Goal: Task Accomplishment & Management: Use online tool/utility

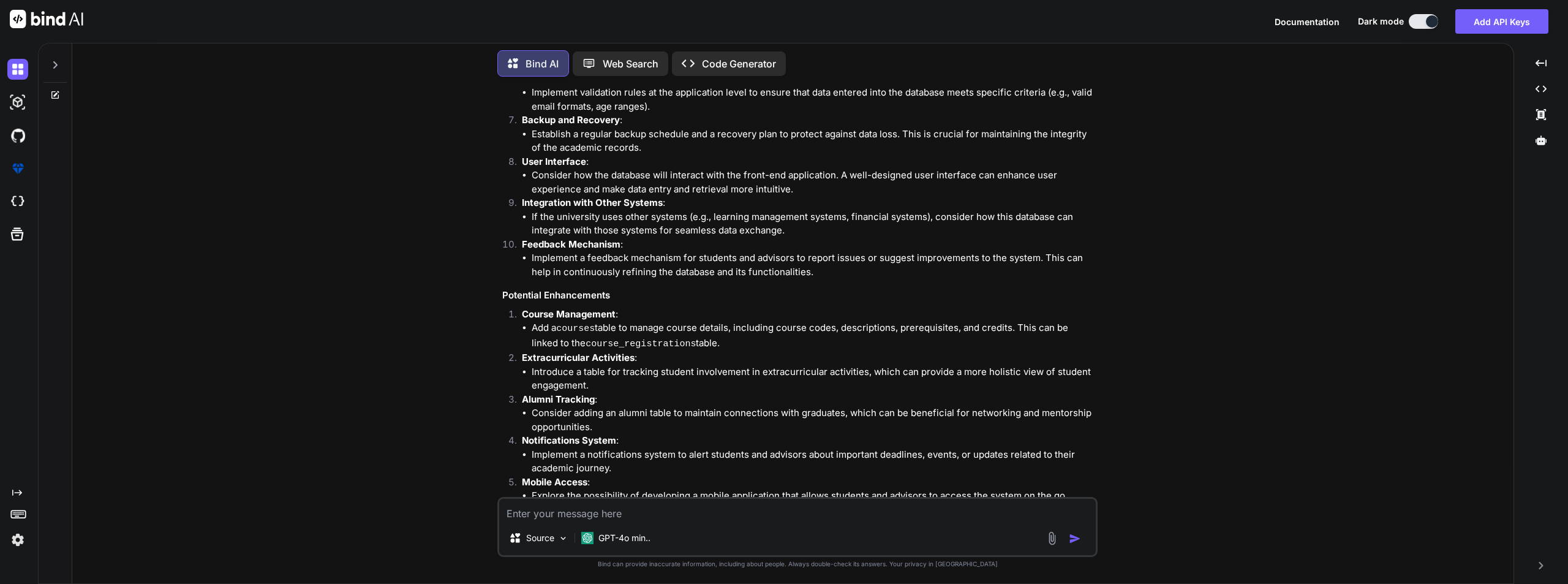
scroll to position [2651, 0]
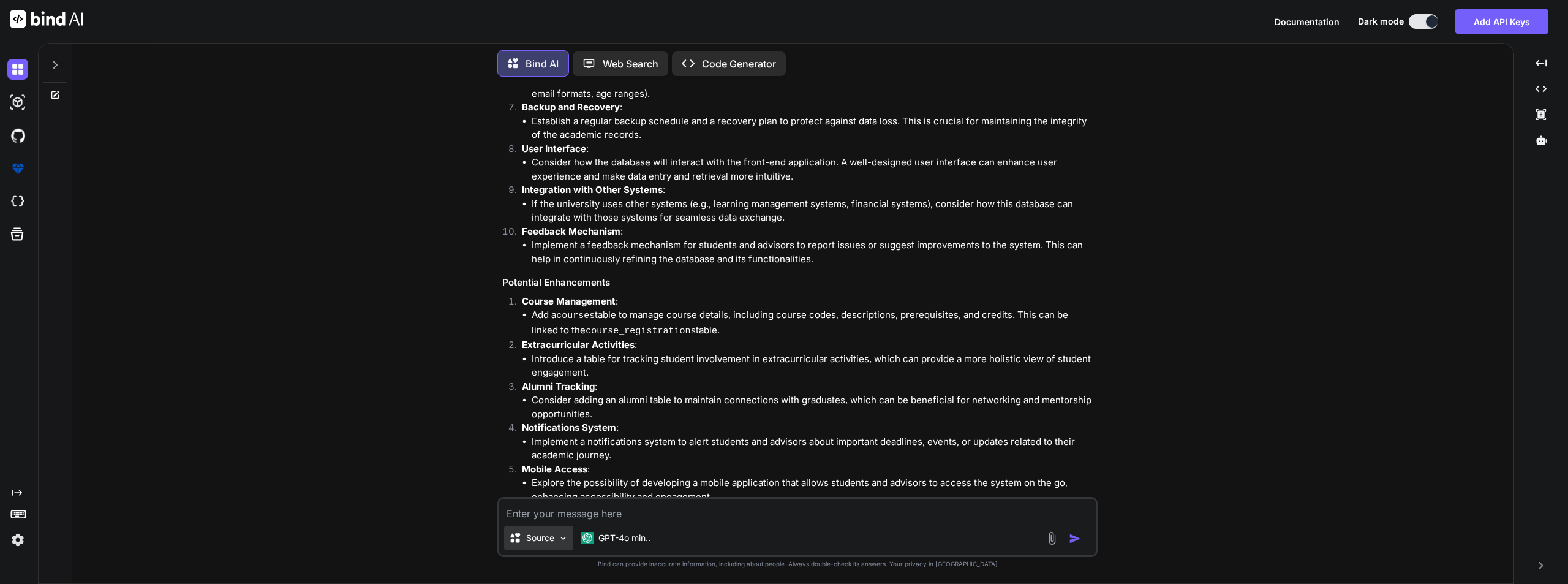
click at [534, 538] on p "Source" at bounding box center [540, 538] width 28 height 12
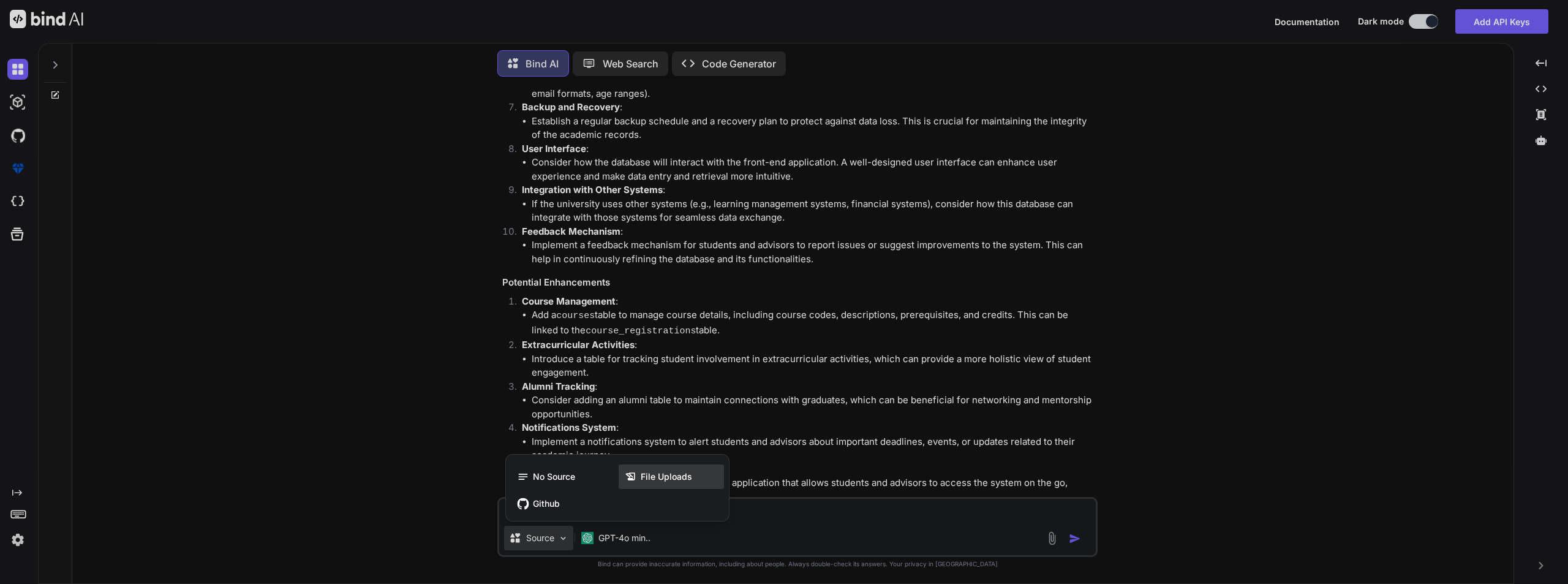
click at [644, 473] on span "File Uploads" at bounding box center [666, 477] width 52 height 12
type textarea "x"
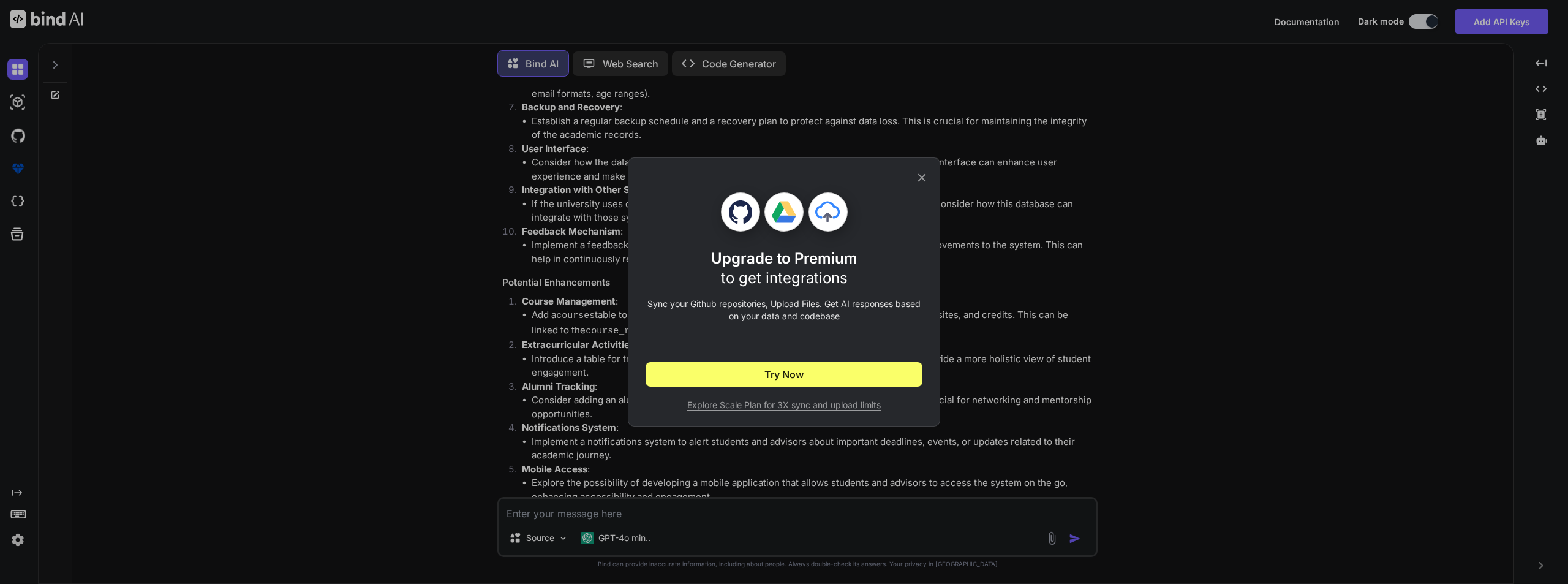
click at [826, 403] on span "Explore Scale Plan for 3X sync and upload limits" at bounding box center [783, 405] width 277 height 12
click at [926, 174] on icon at bounding box center [922, 178] width 13 height 13
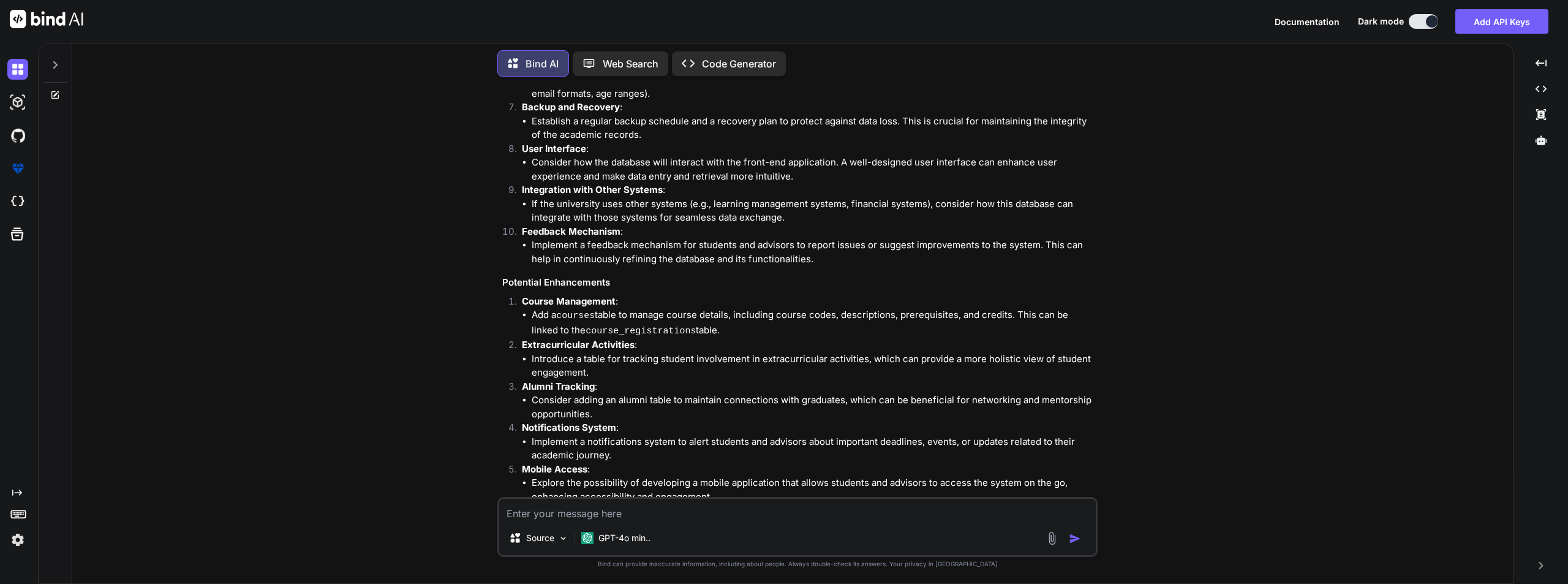
click at [1050, 540] on img at bounding box center [1052, 538] width 14 height 14
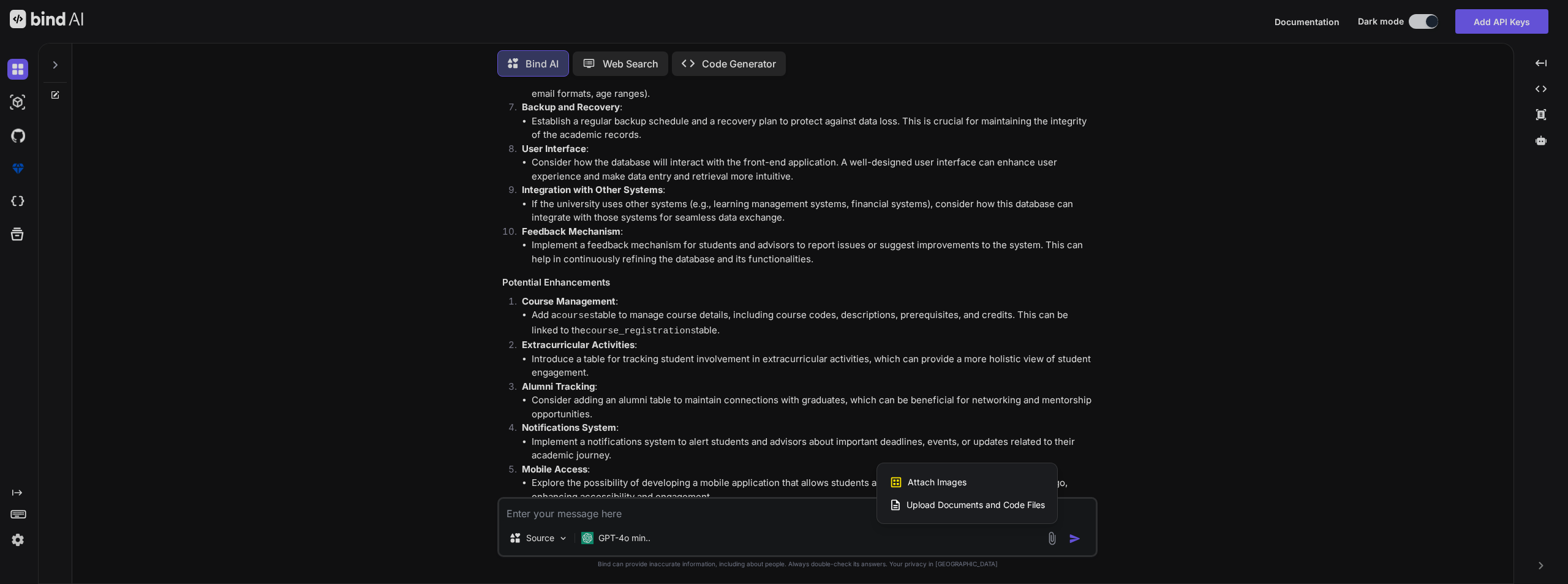
click at [978, 506] on span "Upload Documents and Code Files" at bounding box center [976, 505] width 139 height 12
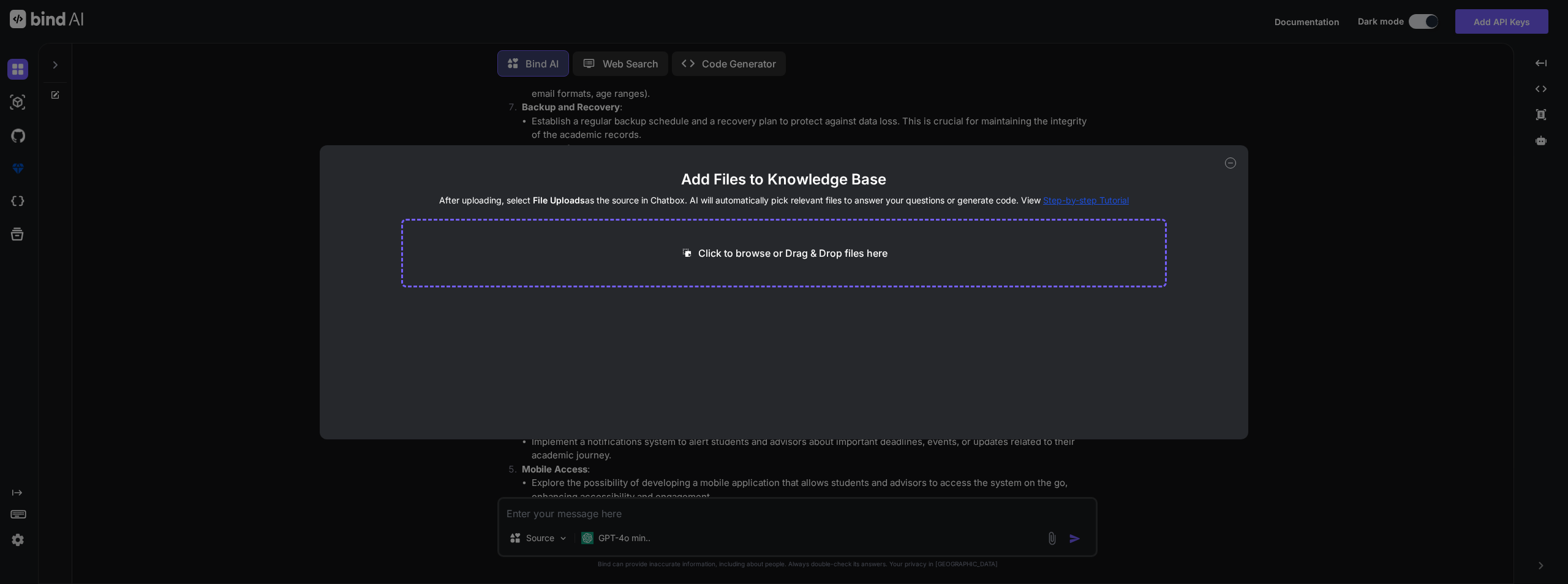
click at [1232, 163] on icon at bounding box center [1231, 163] width 4 height 0
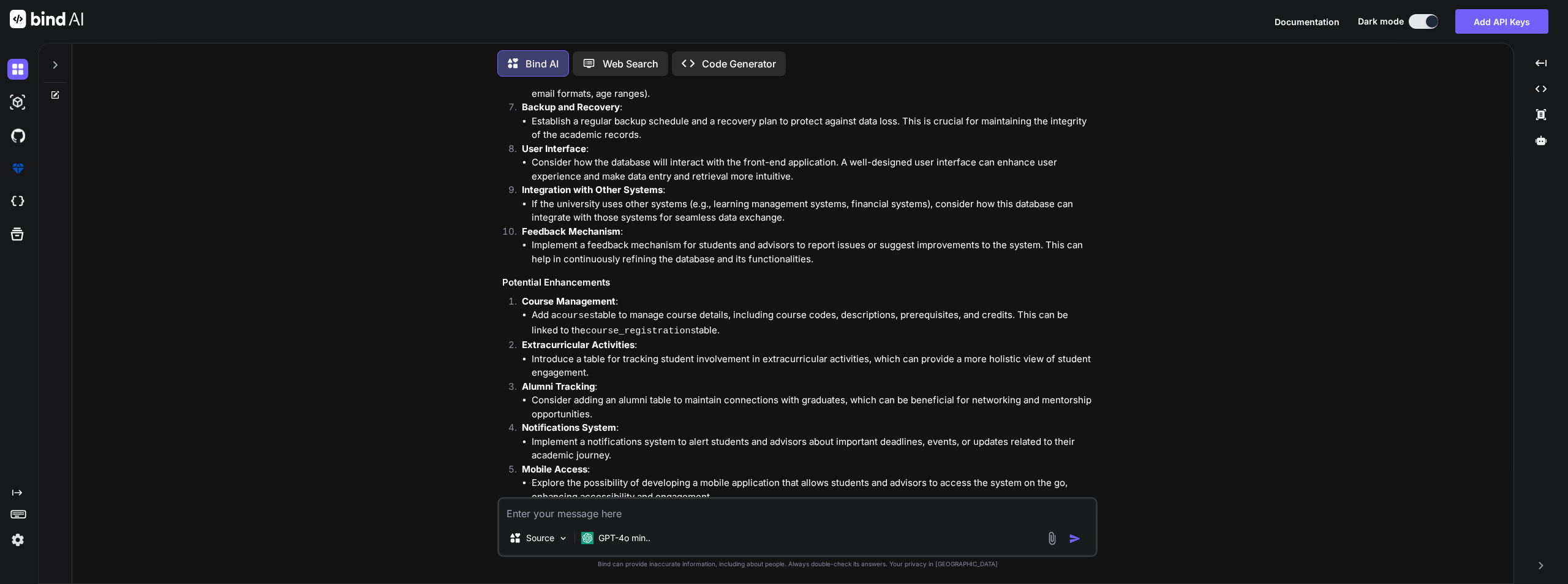
click at [594, 516] on textarea at bounding box center [797, 510] width 596 height 22
click at [535, 561] on p "Open in Editor" at bounding box center [542, 567] width 58 height 12
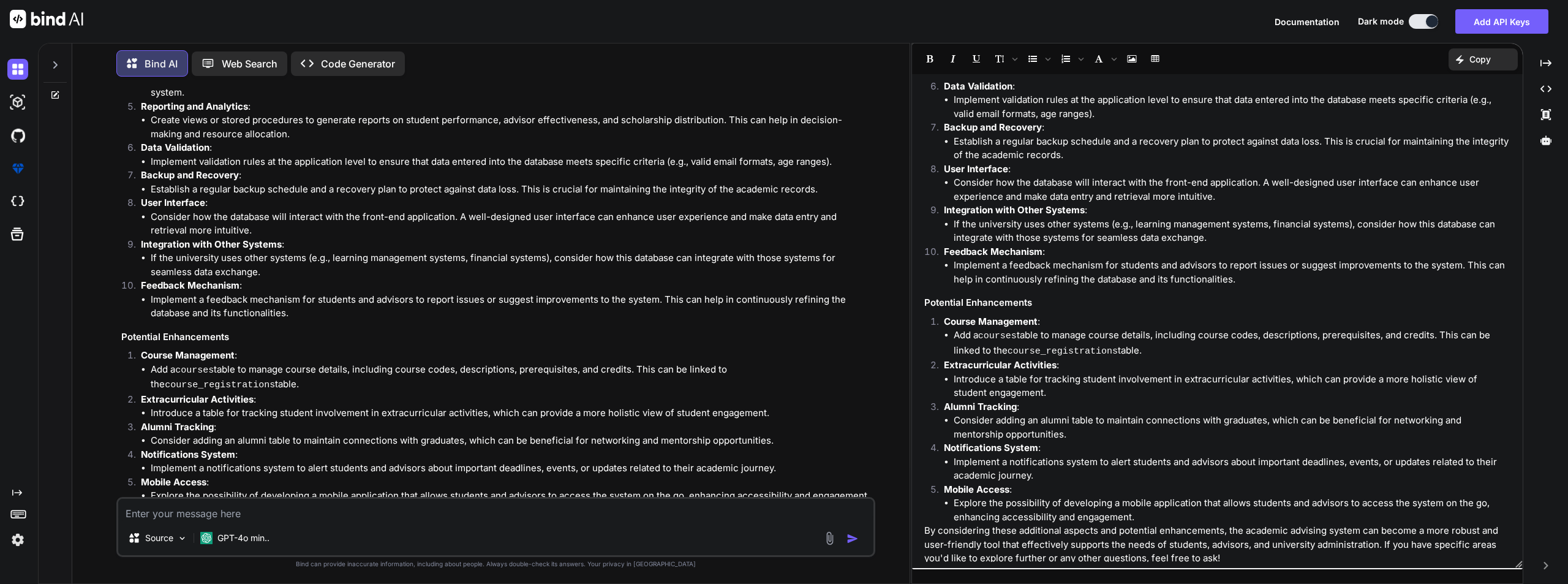
scroll to position [261, 0]
click at [220, 512] on textarea at bounding box center [495, 510] width 755 height 22
paste textarea "lุipืdoู้siี่ametco้ad eli, sedd 7 e่temัinc Utl Etd magnaaliqu์eี่adึmin v้qu …"
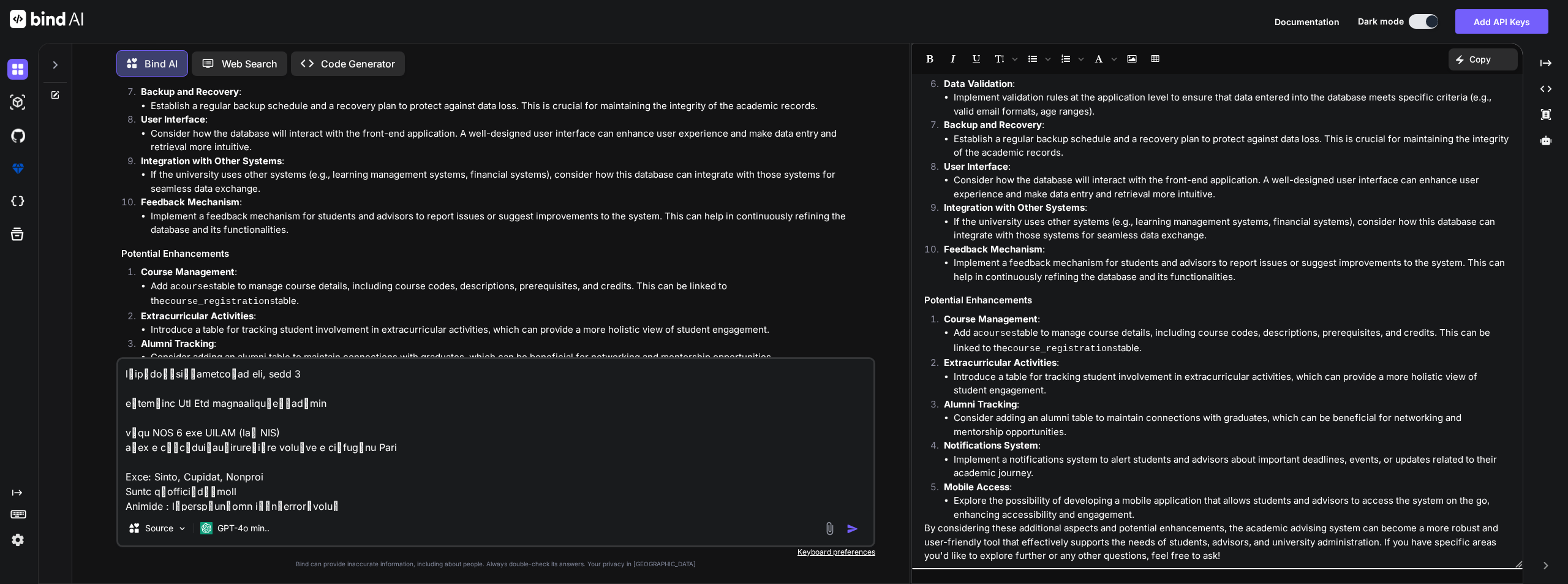
scroll to position [105, 0]
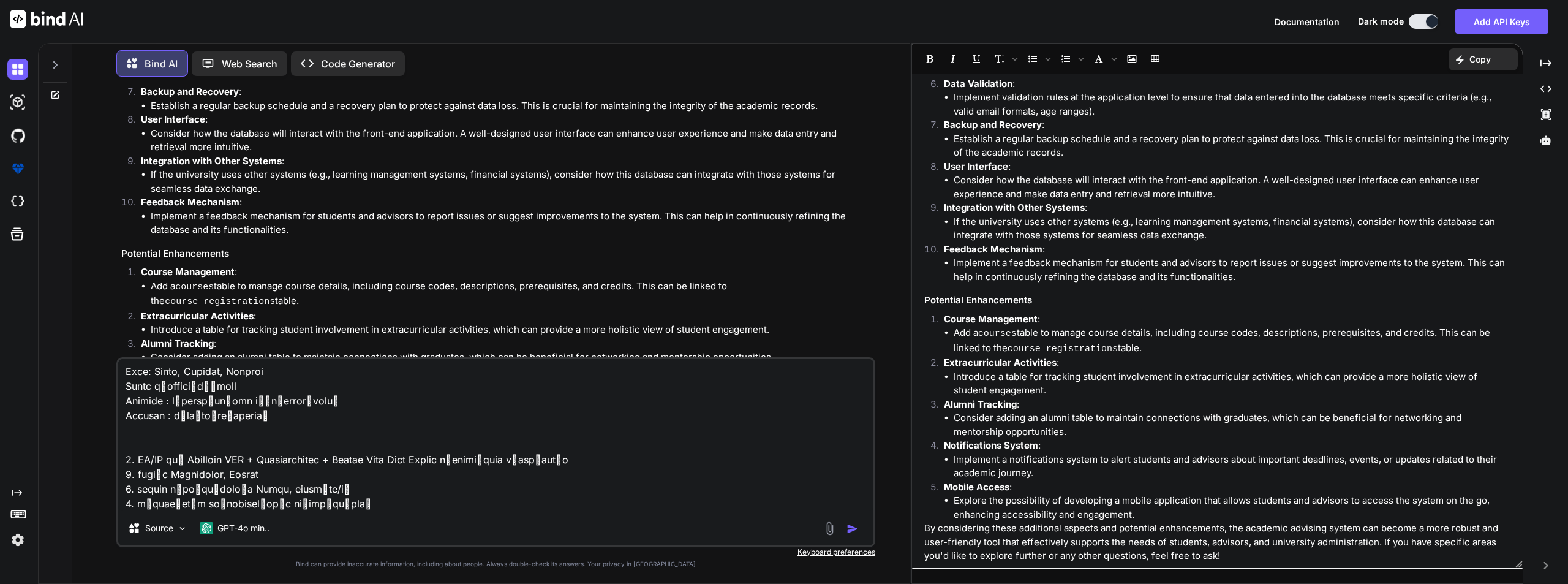
paste textarea "-- ================================================================ -- LoREM Ip…"
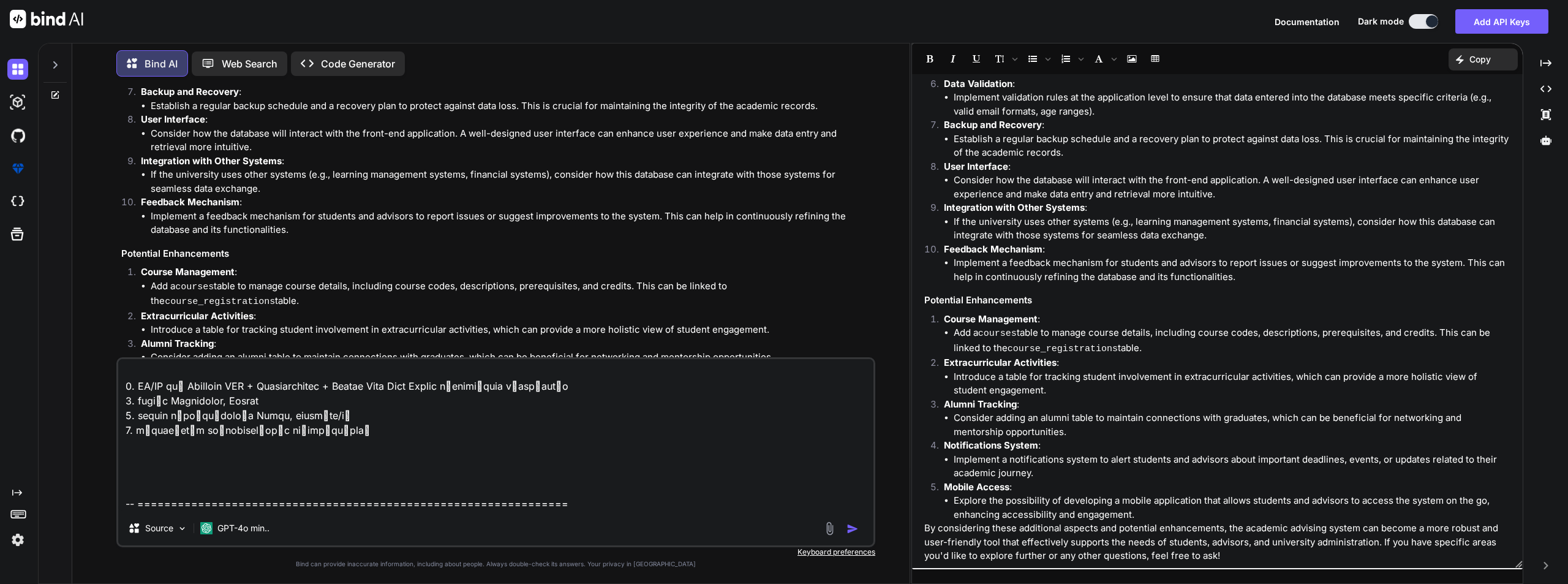
scroll to position [7400, 0]
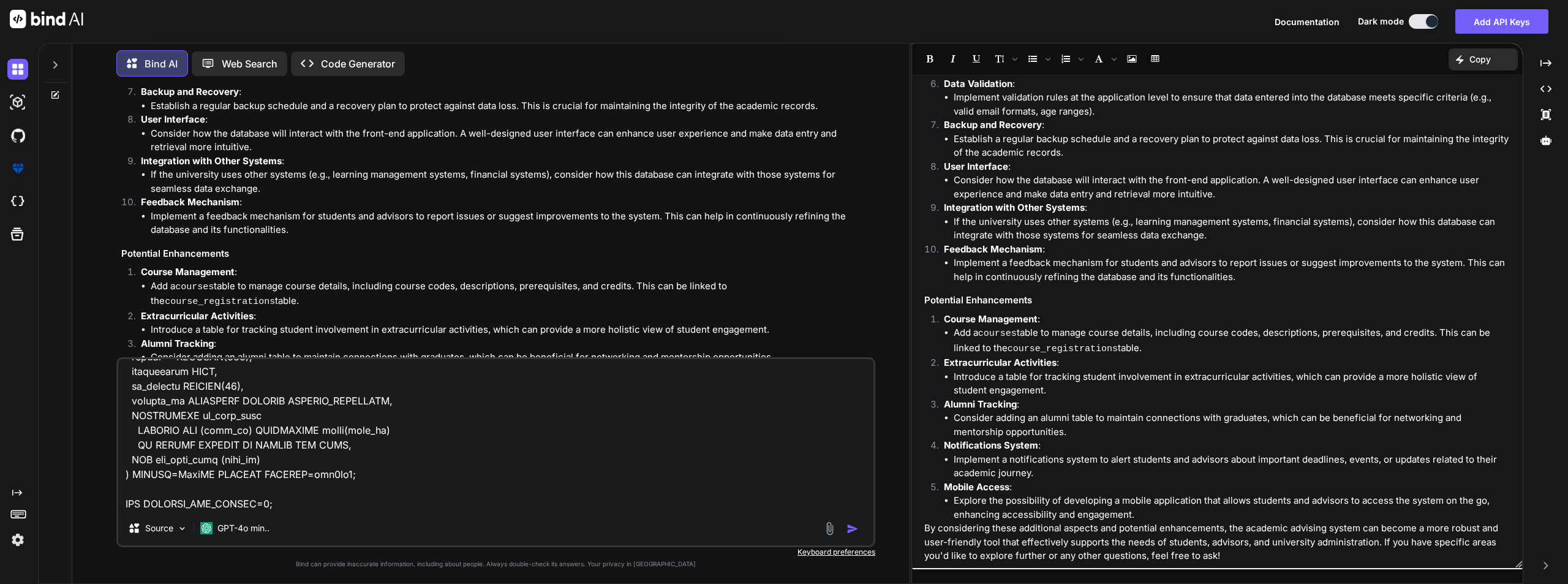
type textarea "lุipืdoู้siี่ametco้ad eli, sedd 6 e่temัinc Utl Etd magnaaliqu์eี่adึmin v้qu …"
click at [854, 525] on img "button" at bounding box center [852, 529] width 12 height 12
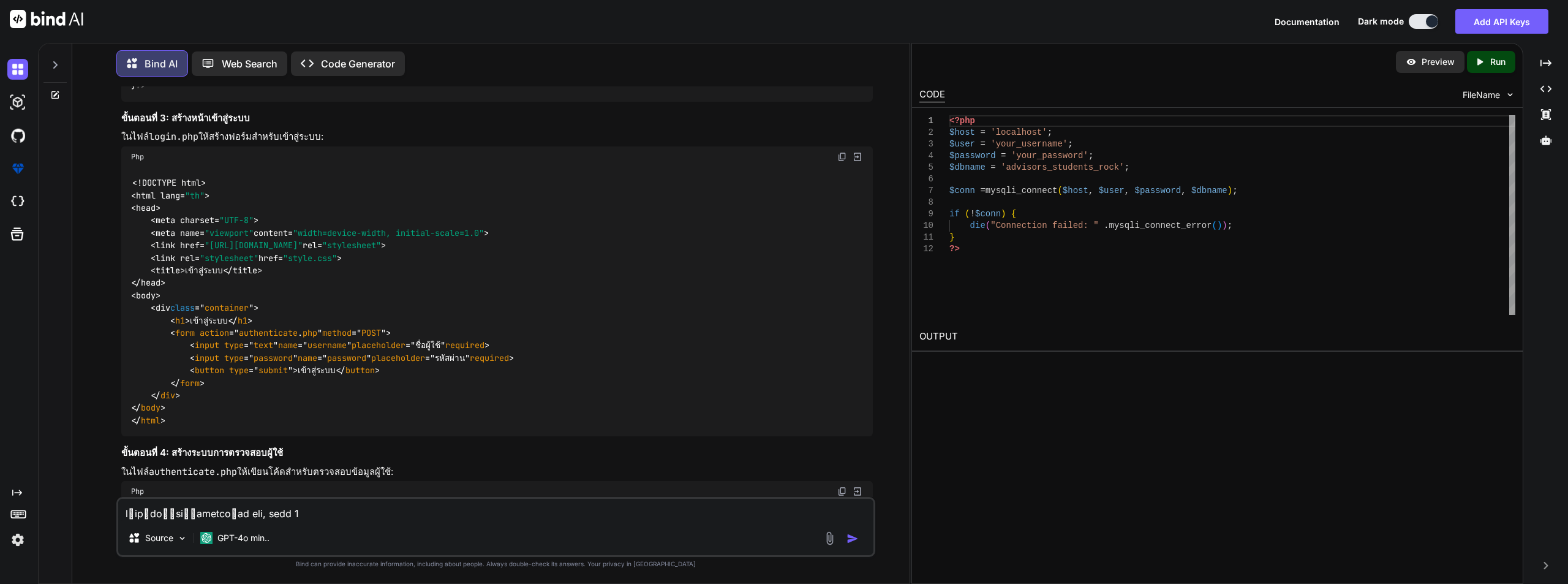
scroll to position [0, 0]
click at [1033, 217] on div "<?php $host = 'localhost' ; $user = 'your_username' ; $password = 'your_passwor…" at bounding box center [1232, 215] width 566 height 200
click at [1432, 62] on p "Preview" at bounding box center [1438, 62] width 33 height 12
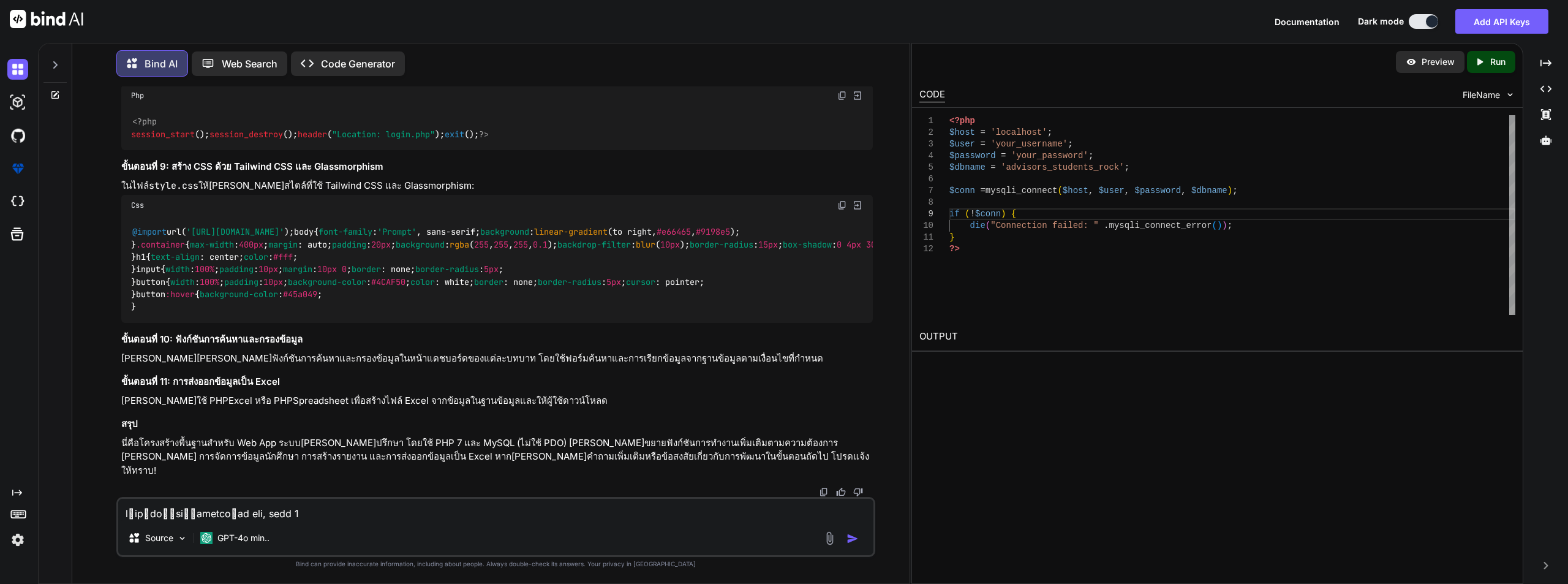
scroll to position [7267, 0]
click at [1492, 60] on p "Run" at bounding box center [1498, 62] width 15 height 12
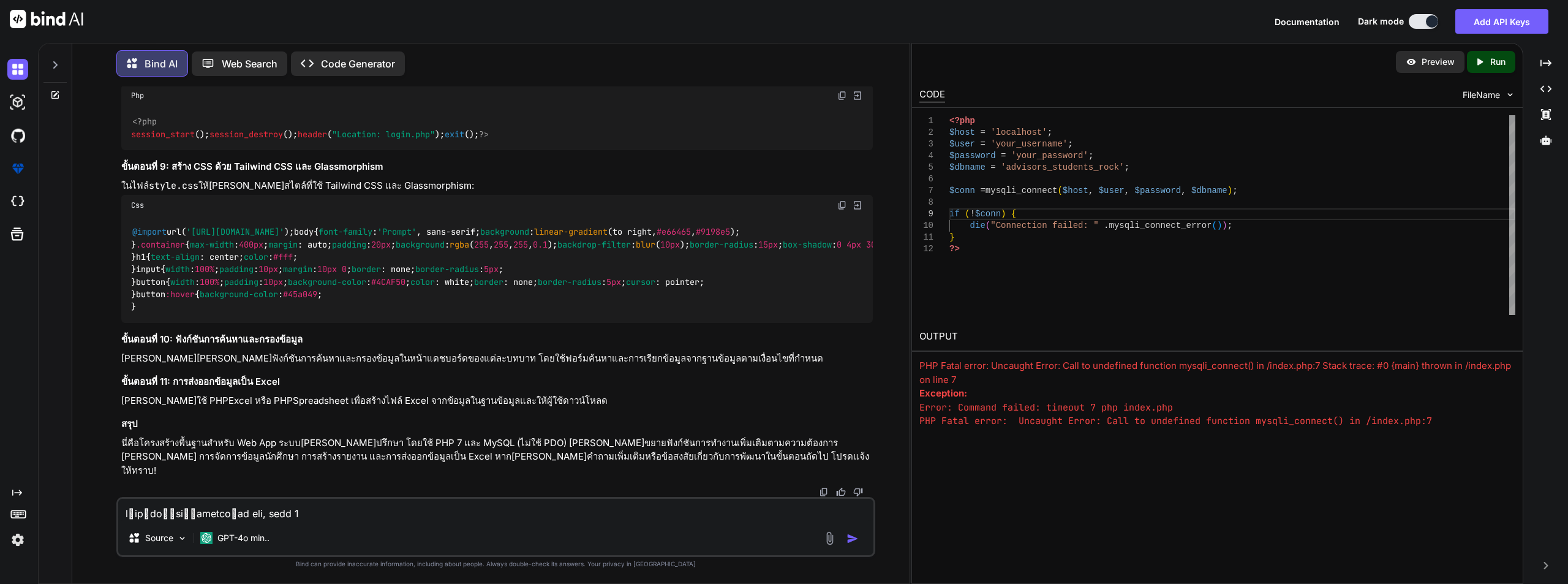
scroll to position [0, 0]
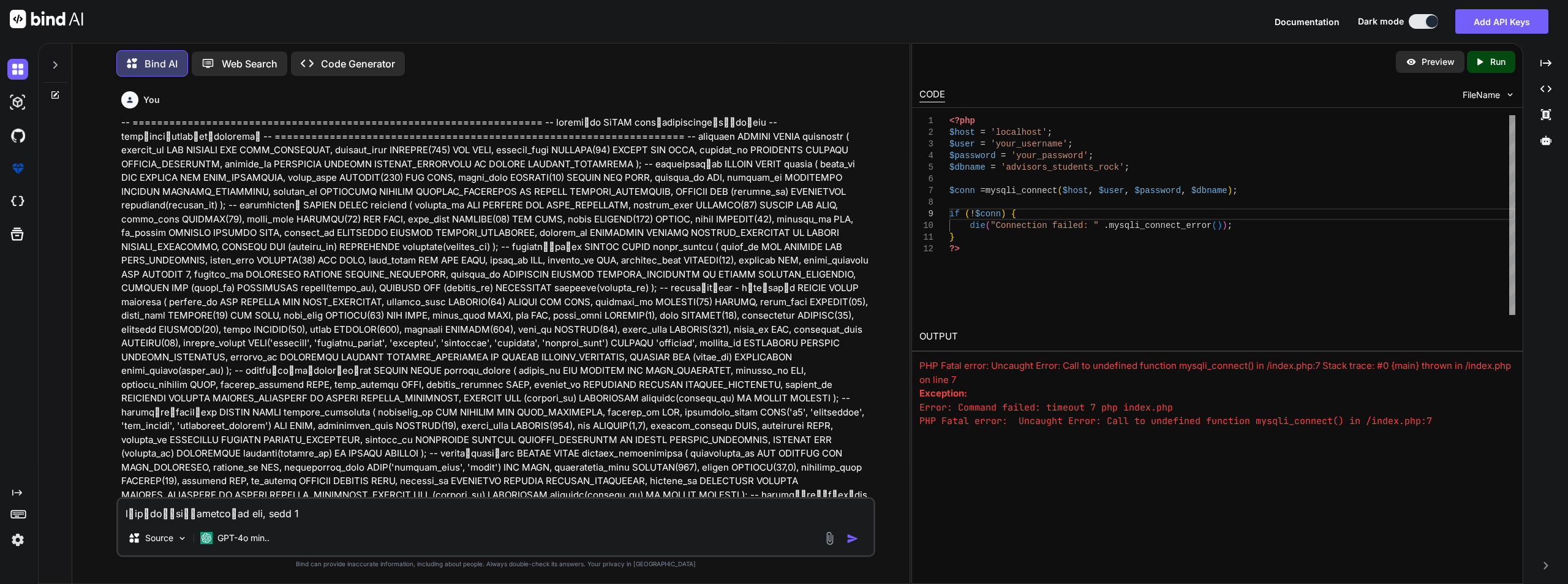
click at [326, 62] on p "Code Generator" at bounding box center [358, 64] width 74 height 15
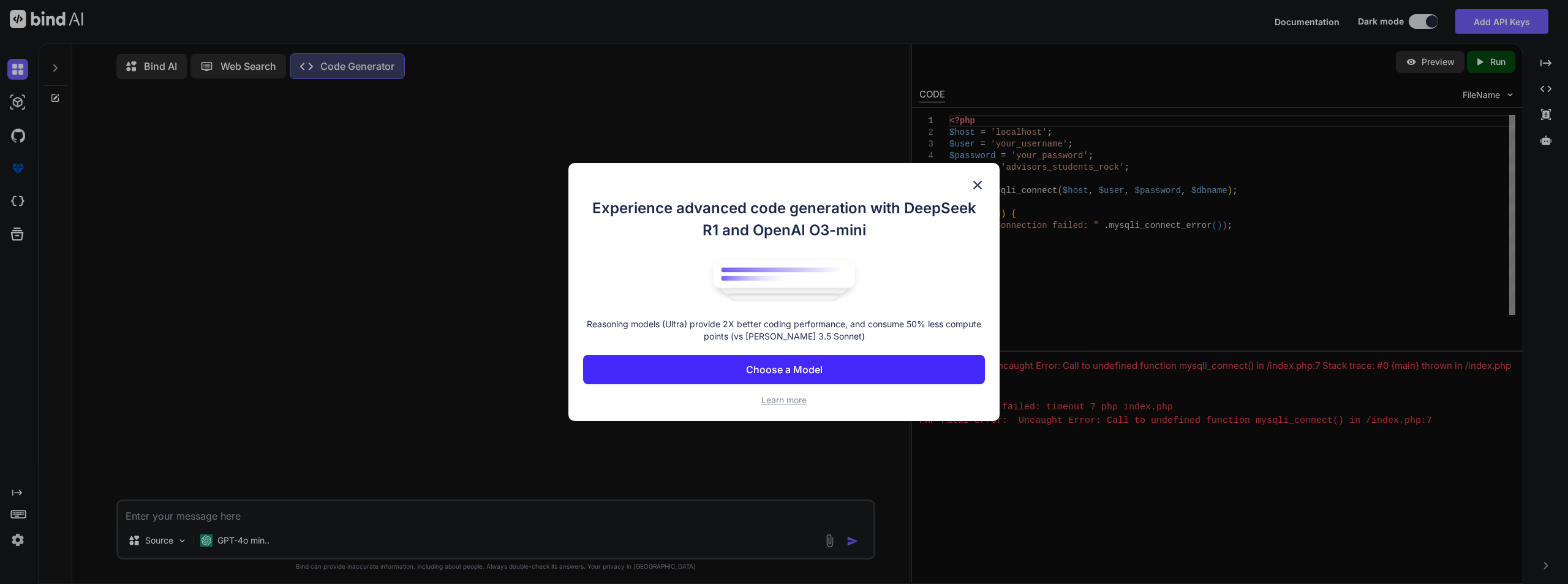
click at [976, 184] on img at bounding box center [978, 185] width 15 height 15
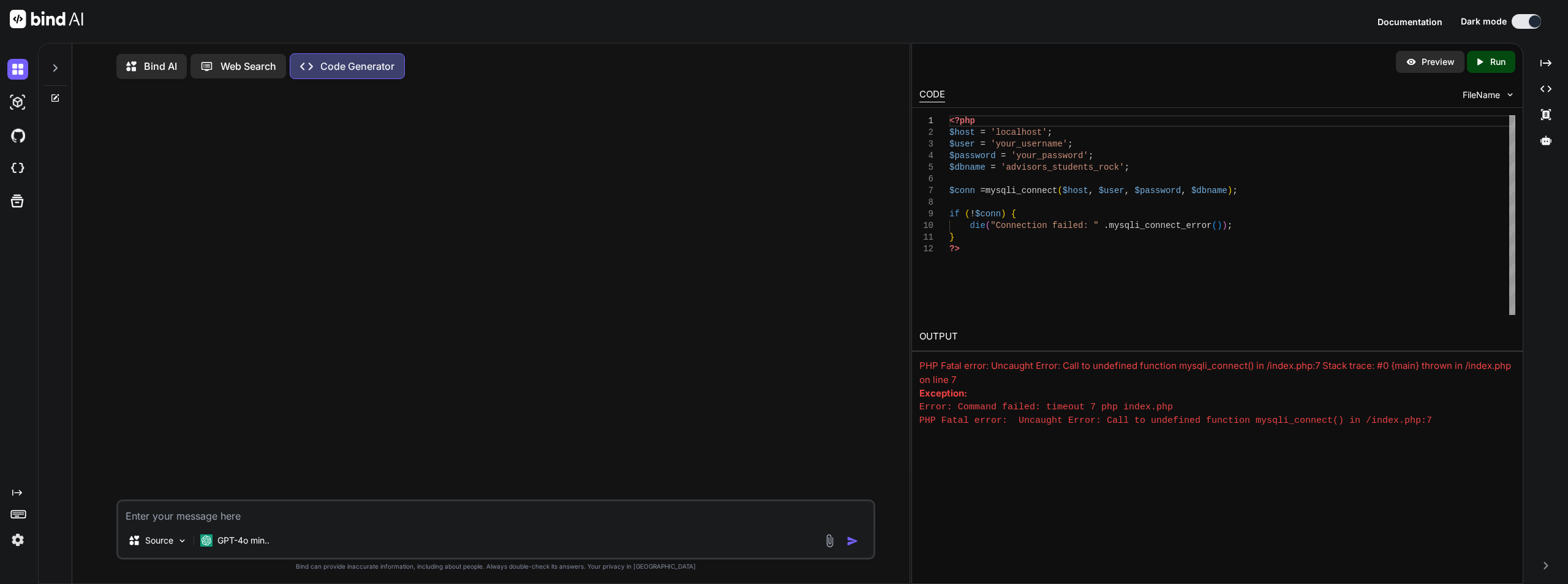
click at [153, 68] on p "Bind AI" at bounding box center [160, 66] width 33 height 15
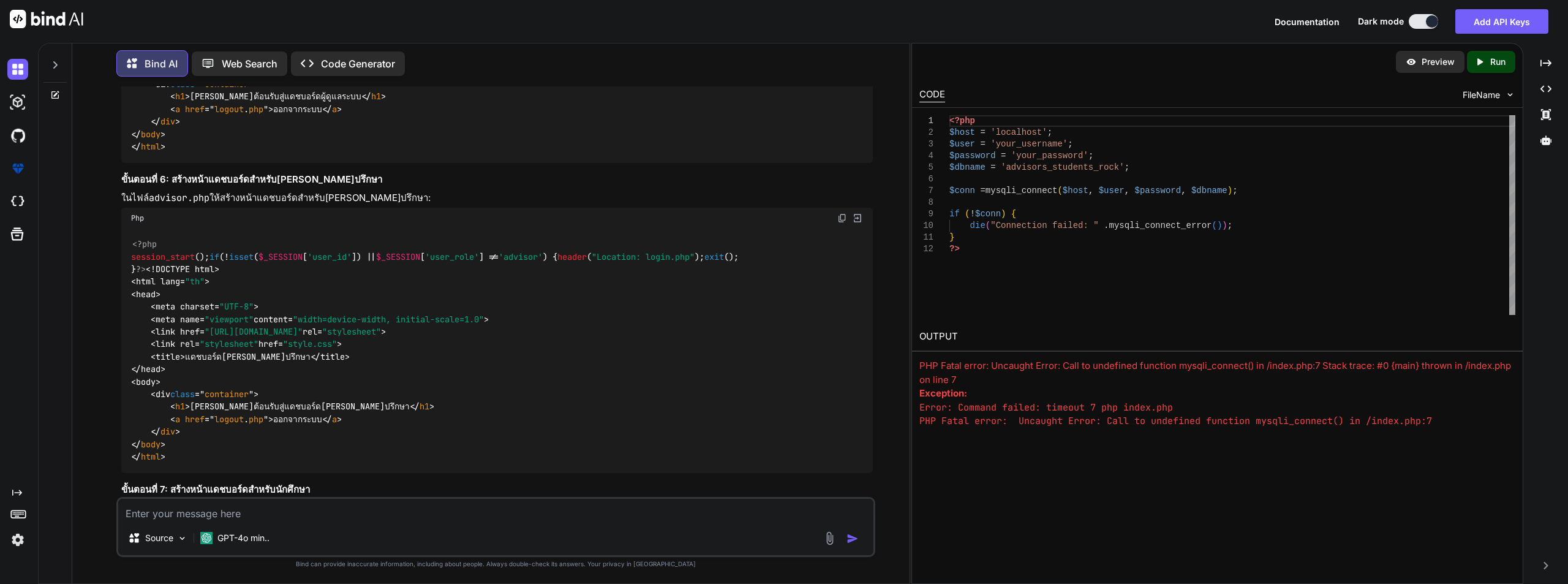
scroll to position [7267, 0]
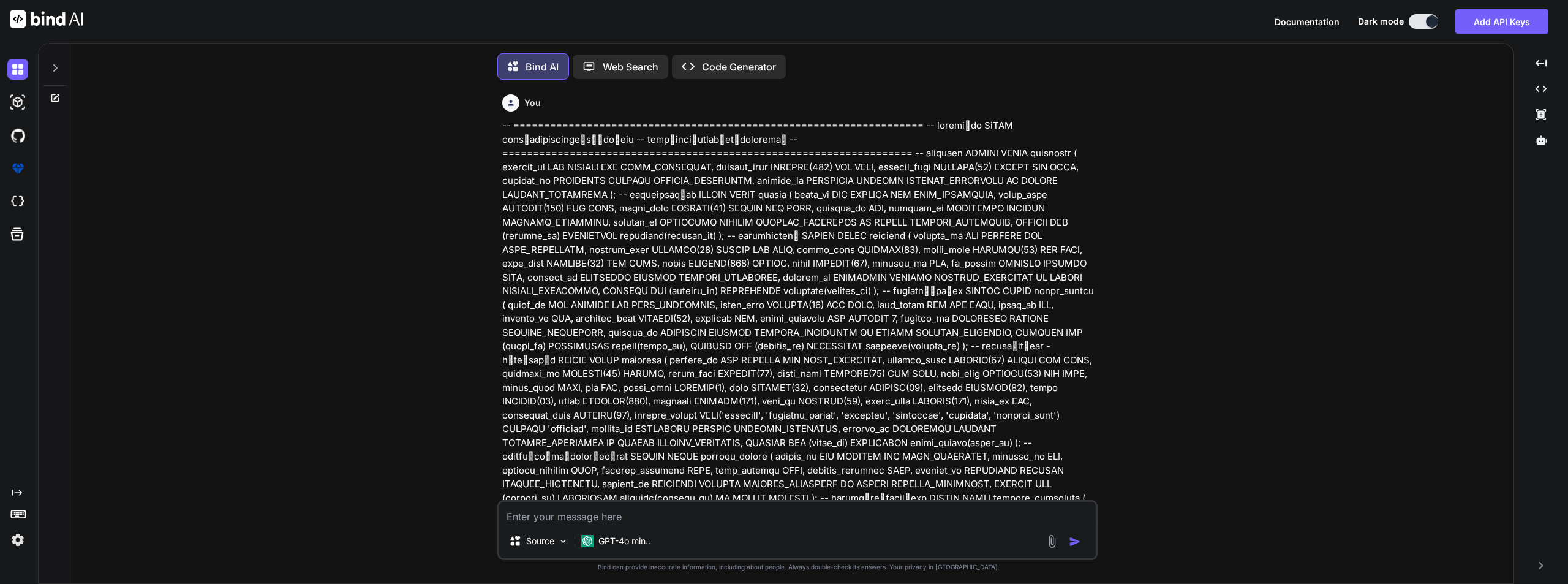
type textarea "x"
